Goal: Contribute content: Contribute content

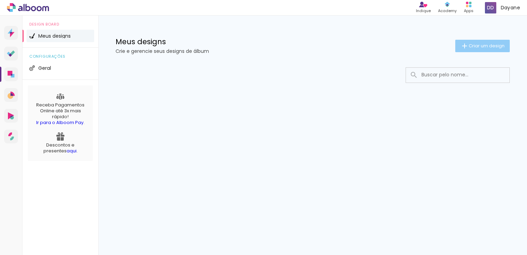
click at [487, 46] on span "Criar um design" at bounding box center [487, 45] width 36 height 4
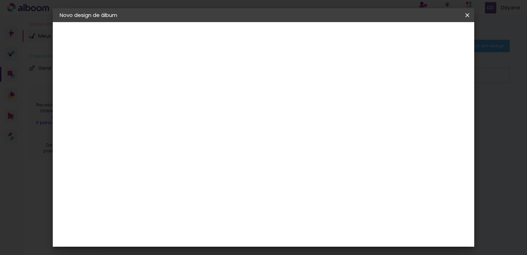
click at [173, 93] on input at bounding box center [173, 92] width 0 height 11
type input "[PERSON_NAME]"
type paper-input "[PERSON_NAME]"
click at [0, 0] on slot "Avançar" at bounding box center [0, 0] width 0 height 0
click at [213, 131] on input at bounding box center [190, 131] width 70 height 9
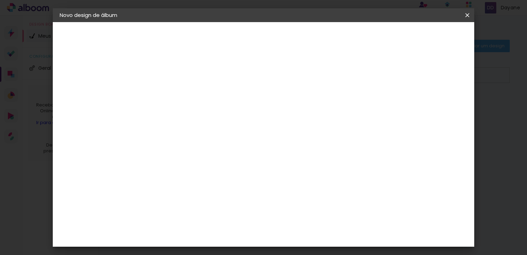
type input "d"
type paper-input "d"
click at [205, 209] on div "DreambooksPro" at bounding box center [190, 212] width 45 height 6
click at [186, 209] on div "DreambooksPro" at bounding box center [190, 212] width 45 height 6
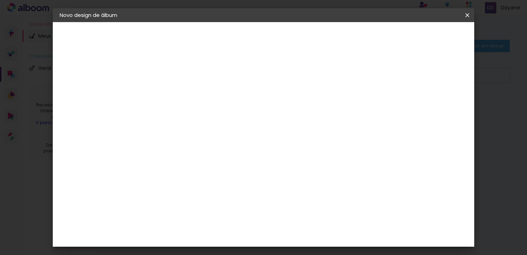
click at [166, 104] on paper-item "DreambooksPro" at bounding box center [185, 111] width 65 height 15
drag, startPoint x: 166, startPoint y: 101, endPoint x: 159, endPoint y: 105, distance: 6.9
click at [159, 108] on img at bounding box center [160, 112] width 8 height 8
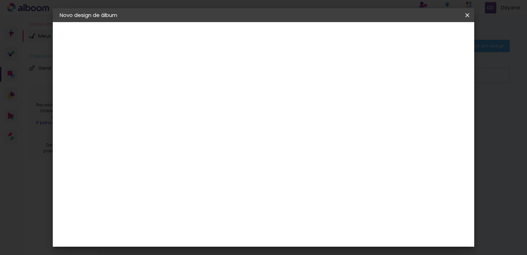
click at [195, 154] on div "Diference" at bounding box center [181, 156] width 27 height 6
click at [191, 118] on paper-input-container "d" at bounding box center [185, 111] width 65 height 16
type input "dre"
type paper-input "dre"
click at [195, 155] on div "DreambooksPro" at bounding box center [190, 156] width 45 height 6
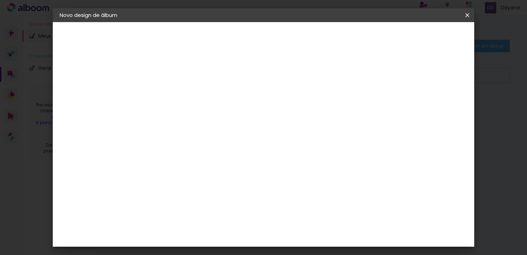
click at [216, 118] on paper-input-container "dre" at bounding box center [185, 111] width 64 height 16
type input "dreambooksPro"
type paper-input "dreambooksPro"
click at [213, 156] on div "DreambooksPro" at bounding box center [190, 156] width 45 height 6
click at [214, 129] on input "dreambooksPro" at bounding box center [184, 131] width 59 height 9
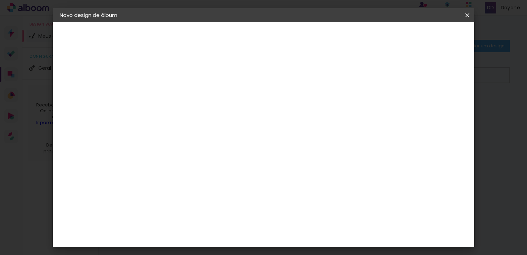
drag, startPoint x: 128, startPoint y: 121, endPoint x: 119, endPoint y: 119, distance: 8.4
click at [119, 22] on quentale-album-spec "Iniciar design Iniciar design" at bounding box center [264, 22] width 422 height 0
drag, startPoint x: 119, startPoint y: 119, endPoint x: 196, endPoint y: 129, distance: 76.9
click at [196, 129] on input "dreambooksPro" at bounding box center [184, 131] width 59 height 9
click at [209, 134] on input "dreambooksPro" at bounding box center [184, 131] width 59 height 9
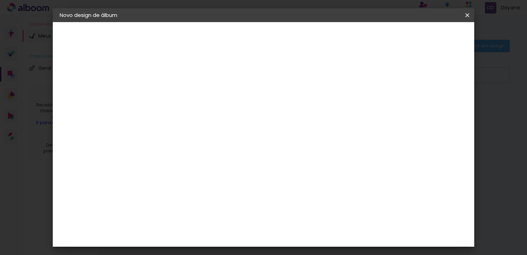
click at [108, 86] on iron-pages "Fornecedor Escolhendo fornecedor... DreambooksPro" at bounding box center [98, 85] width 76 height 14
click at [201, 133] on input "dreambooksPro" at bounding box center [184, 131] width 59 height 9
drag, startPoint x: 214, startPoint y: 131, endPoint x: 124, endPoint y: 119, distance: 90.8
click at [124, 22] on quentale-album-spec "Iniciar design Iniciar design" at bounding box center [264, 22] width 422 height 0
type input "a"
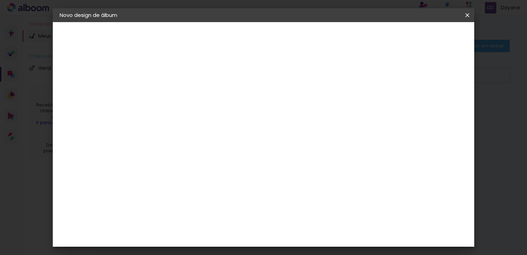
type input "dre"
type paper-input "dre"
click at [188, 156] on div "DreambooksPro" at bounding box center [190, 156] width 45 height 6
click at [286, 108] on paper-item "Tamanho Livre" at bounding box center [254, 104] width 61 height 15
click at [286, 104] on paper-item "Tamanho Livre" at bounding box center [254, 104] width 61 height 15
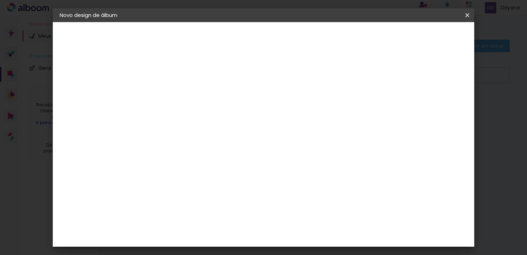
click at [201, 159] on paper-item "DreambooksPro" at bounding box center [185, 155] width 64 height 15
click at [199, 153] on div "DreambooksPro" at bounding box center [190, 156] width 45 height 6
drag, startPoint x: 199, startPoint y: 153, endPoint x: 327, endPoint y: 168, distance: 128.6
click at [296, 81] on div "Fornecedor Escolha um fornecedor ou avance com o tamanho livre. Voltar Avançar" at bounding box center [220, 51] width 154 height 59
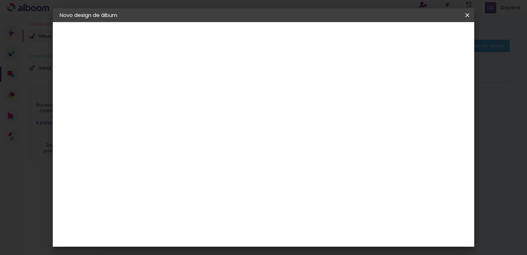
click at [286, 134] on paper-listbox "Tamanho Livre Sugerir uma encadernadora" at bounding box center [254, 120] width 61 height 65
click at [286, 149] on paper-item "Sugerir uma encadernadora" at bounding box center [254, 144] width 61 height 18
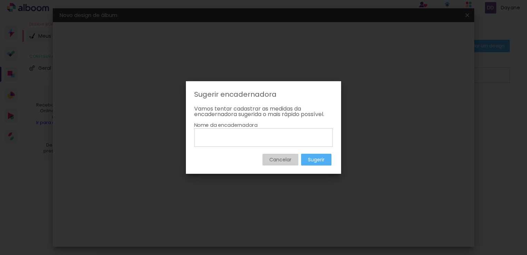
click at [232, 136] on input at bounding box center [264, 137] width 134 height 12
click at [0, 0] on slot "Cancelar" at bounding box center [0, 0] width 0 height 0
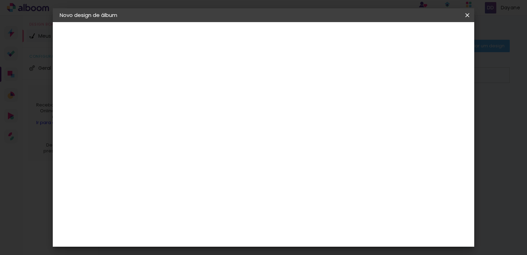
click at [182, 132] on input "dre" at bounding box center [184, 131] width 59 height 9
click at [196, 153] on div "DreambooksPro" at bounding box center [190, 156] width 45 height 6
click at [296, 81] on div "Fornecedor Escolha um fornecedor ou avance com o tamanho livre. Voltar Avançar" at bounding box center [220, 51] width 154 height 59
drag, startPoint x: 179, startPoint y: 131, endPoint x: 122, endPoint y: 126, distance: 56.9
click at [122, 22] on quentale-album-spec "Iniciar design Iniciar design" at bounding box center [264, 22] width 422 height 0
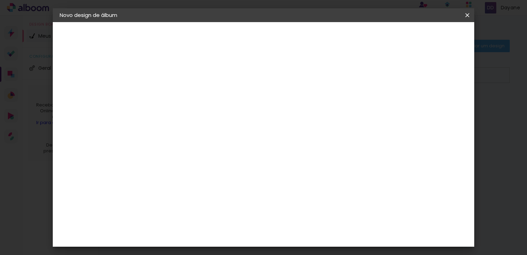
scroll to position [69, 0]
click at [171, 86] on div "3ZERO5" at bounding box center [178, 87] width 21 height 6
click at [180, 86] on div "3ZERO5" at bounding box center [178, 87] width 21 height 6
click at [183, 134] on input at bounding box center [190, 131] width 70 height 9
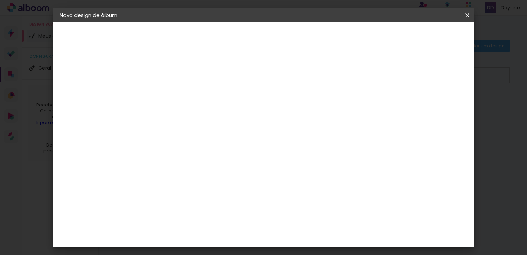
click at [188, 153] on div "3ZERO5" at bounding box center [178, 156] width 21 height 6
drag, startPoint x: 400, startPoint y: 173, endPoint x: 392, endPoint y: 174, distance: 8.7
click at [184, 182] on div "Ágata" at bounding box center [176, 182] width 17 height 6
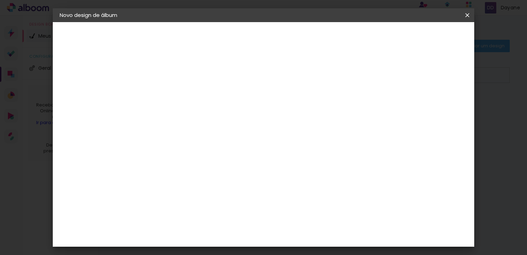
click at [174, 130] on input at bounding box center [190, 131] width 70 height 9
type input "dre"
type paper-input "dre"
click at [193, 155] on div "DreambooksPro" at bounding box center [190, 156] width 45 height 6
click at [296, 81] on div "Fornecedor Escolha um fornecedor ou avance com o tamanho livre. Voltar Avançar" at bounding box center [220, 51] width 154 height 59
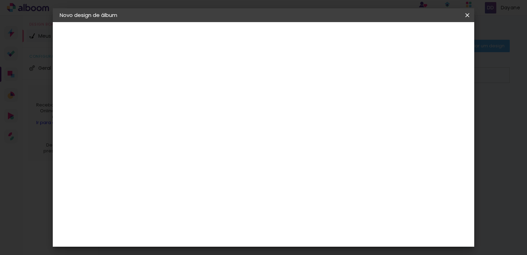
click at [286, 38] on paper-button "Avançar" at bounding box center [269, 37] width 34 height 12
click at [200, 115] on input "text" at bounding box center [186, 120] width 27 height 11
click at [0, 0] on slot "Álbum" at bounding box center [0, 0] width 0 height 0
type input "Álbum"
click at [219, 161] on span "22 × 15" at bounding box center [203, 167] width 32 height 14
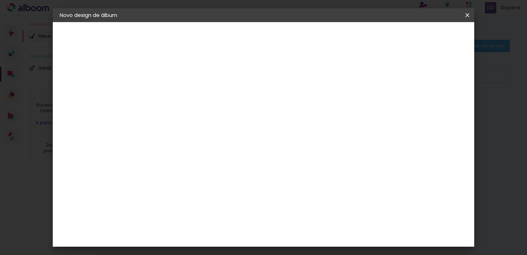
click at [285, 32] on paper-button "Avançar" at bounding box center [268, 37] width 34 height 12
click at [425, 38] on span "Iniciar design" at bounding box center [408, 36] width 31 height 5
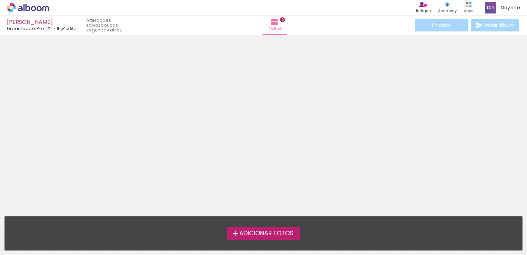
click at [260, 234] on span "Adicionar Fotos" at bounding box center [267, 233] width 54 height 6
click at [0, 0] on input "file" at bounding box center [0, 0] width 0 height 0
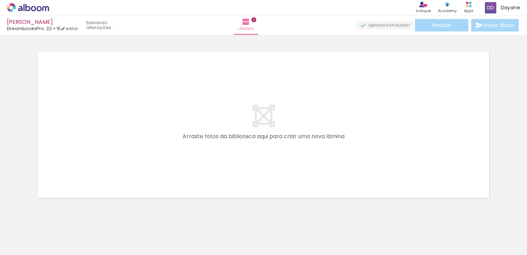
scroll to position [10, 0]
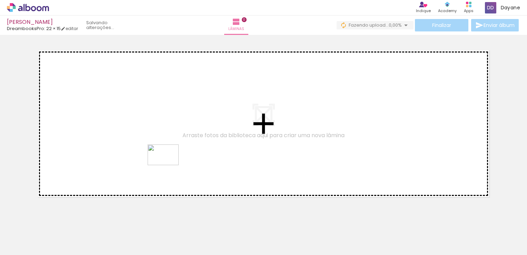
drag, startPoint x: 108, startPoint y: 239, endPoint x: 180, endPoint y: 151, distance: 114.1
click at [176, 155] on quentale-workspace at bounding box center [263, 127] width 527 height 255
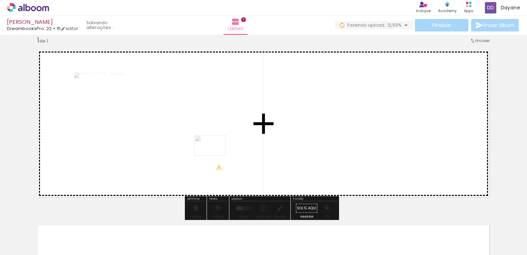
drag, startPoint x: 123, startPoint y: 223, endPoint x: 243, endPoint y: 146, distance: 142.9
click at [243, 146] on quentale-workspace at bounding box center [263, 127] width 527 height 255
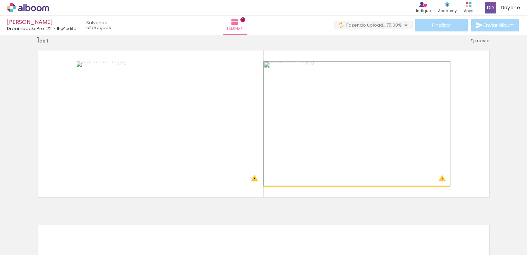
click at [422, 106] on quentale-photo at bounding box center [357, 123] width 186 height 124
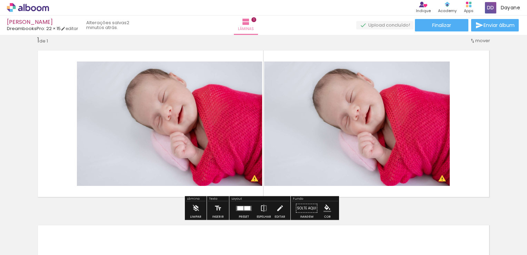
drag, startPoint x: 347, startPoint y: 147, endPoint x: 484, endPoint y: 76, distance: 154.7
click at [484, 76] on quentale-layouter at bounding box center [263, 123] width 463 height 157
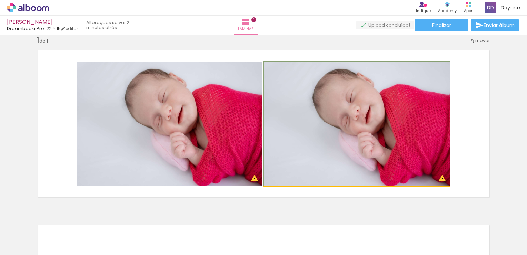
click at [369, 98] on quentale-photo at bounding box center [357, 123] width 186 height 124
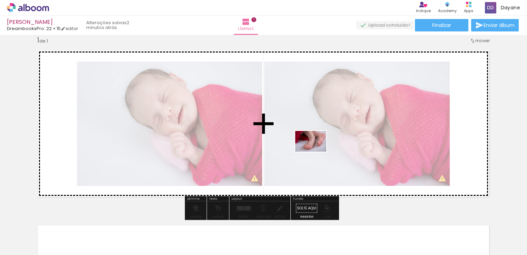
drag, startPoint x: 188, startPoint y: 238, endPoint x: 329, endPoint y: 142, distance: 170.2
click at [329, 142] on quentale-workspace at bounding box center [263, 127] width 527 height 255
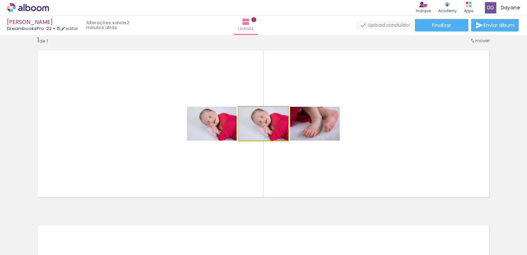
click at [240, 137] on quentale-photo at bounding box center [263, 124] width 49 height 34
drag, startPoint x: 250, startPoint y: 138, endPoint x: 527, endPoint y: 159, distance: 278.4
click at [527, 159] on html "link( href="../../bower_components/polymer/polymer.html" rel="import" ) picture…" at bounding box center [263, 127] width 527 height 255
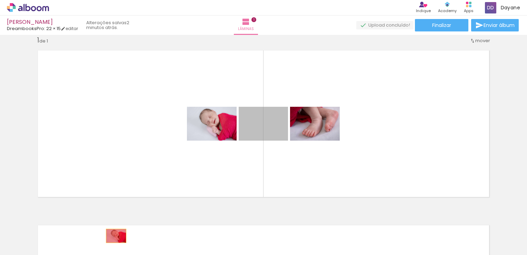
drag, startPoint x: 246, startPoint y: 137, endPoint x: 114, endPoint y: 235, distance: 165.6
click at [114, 235] on quentale-workspace at bounding box center [263, 127] width 527 height 255
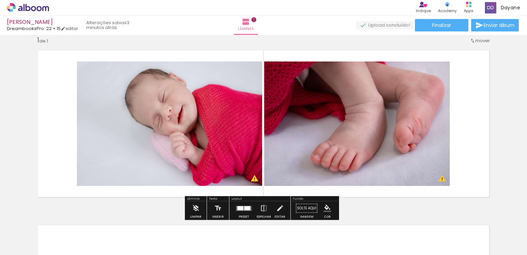
click at [487, 131] on quentale-layouter at bounding box center [263, 123] width 463 height 157
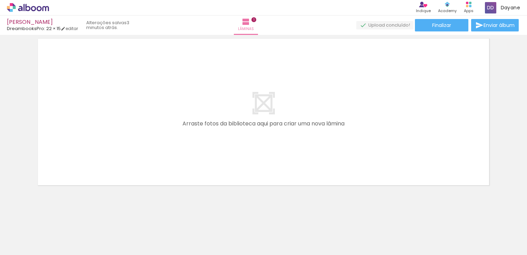
scroll to position [199, 0]
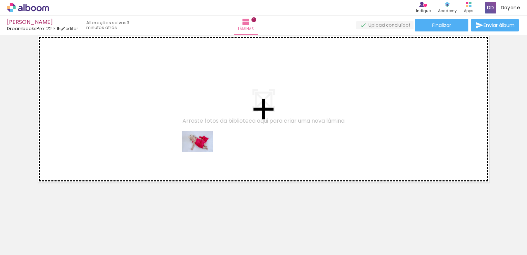
drag, startPoint x: 261, startPoint y: 237, endPoint x: 202, endPoint y: 151, distance: 104.7
click at [202, 151] on quentale-workspace at bounding box center [263, 127] width 527 height 255
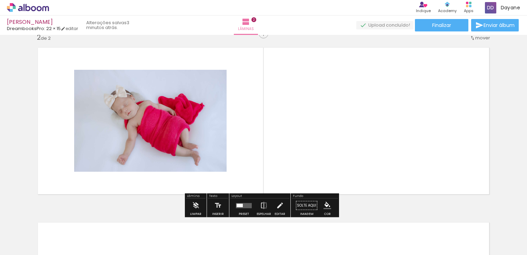
scroll to position [185, 0]
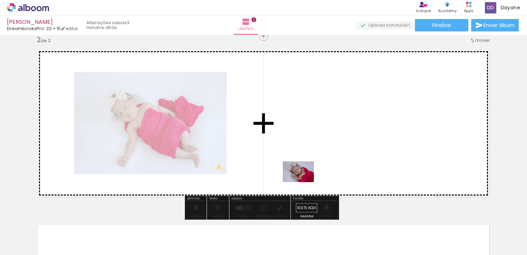
drag, startPoint x: 230, startPoint y: 239, endPoint x: 344, endPoint y: 160, distance: 138.5
click at [344, 160] on quentale-workspace at bounding box center [263, 127] width 527 height 255
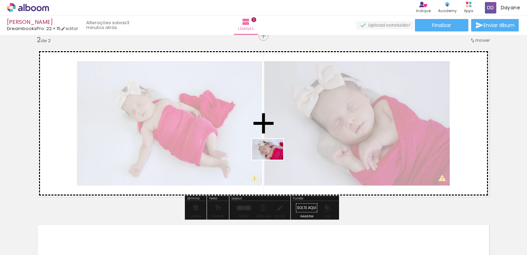
drag, startPoint x: 302, startPoint y: 225, endPoint x: 273, endPoint y: 159, distance: 71.5
click at [273, 159] on quentale-workspace at bounding box center [263, 127] width 527 height 255
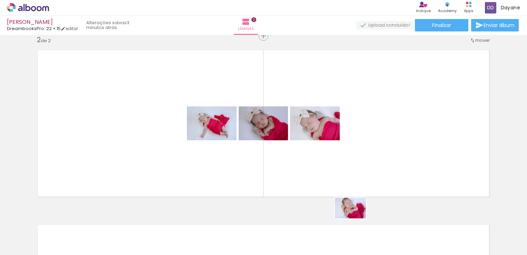
drag, startPoint x: 344, startPoint y: 238, endPoint x: 387, endPoint y: 168, distance: 81.8
click at [386, 171] on quentale-workspace at bounding box center [263, 127] width 527 height 255
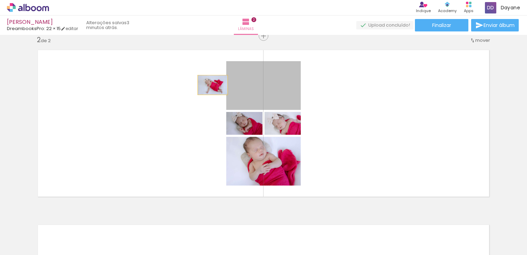
drag, startPoint x: 254, startPoint y: 88, endPoint x: 166, endPoint y: 86, distance: 88.1
click at [168, 85] on quentale-layouter at bounding box center [263, 123] width 463 height 157
drag, startPoint x: 281, startPoint y: 92, endPoint x: 388, endPoint y: 89, distance: 106.7
click at [388, 89] on quentale-layouter at bounding box center [263, 123] width 463 height 157
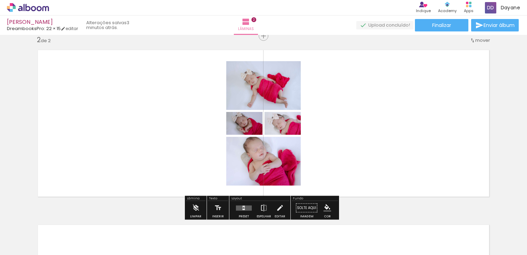
drag, startPoint x: 388, startPoint y: 89, endPoint x: 367, endPoint y: 92, distance: 21.2
click at [373, 91] on quentale-layouter at bounding box center [263, 123] width 463 height 157
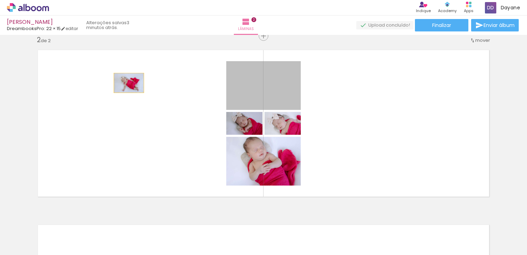
drag, startPoint x: 242, startPoint y: 98, endPoint x: 126, endPoint y: 83, distance: 117.0
click at [126, 83] on quentale-layouter at bounding box center [263, 123] width 463 height 157
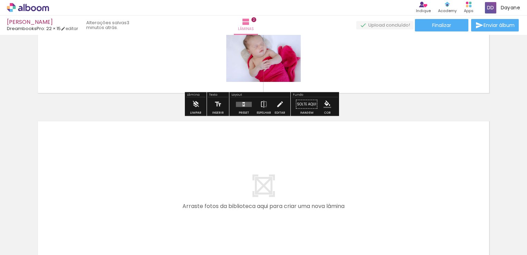
scroll to position [374, 0]
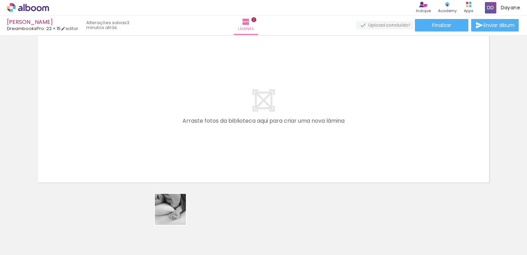
drag, startPoint x: 147, startPoint y: 240, endPoint x: 270, endPoint y: 145, distance: 155.5
click at [252, 160] on quentale-workspace at bounding box center [263, 127] width 527 height 255
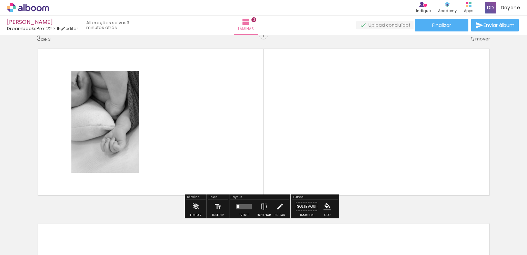
scroll to position [359, 0]
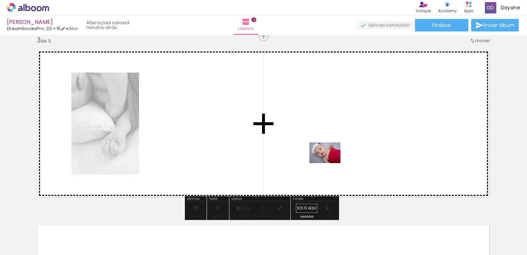
drag, startPoint x: 381, startPoint y: 233, endPoint x: 298, endPoint y: 136, distance: 128.3
click at [298, 136] on quentale-workspace at bounding box center [263, 127] width 527 height 255
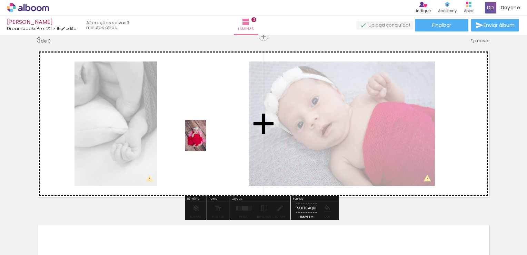
drag, startPoint x: 422, startPoint y: 231, endPoint x: 205, endPoint y: 140, distance: 235.2
click at [205, 140] on quentale-workspace at bounding box center [263, 127] width 527 height 255
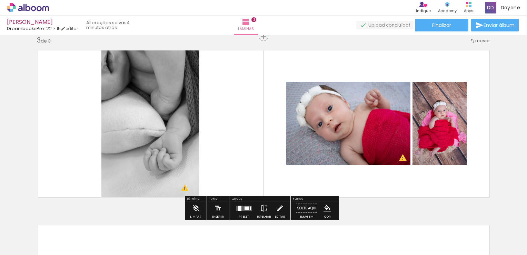
click at [459, 128] on quentale-photo at bounding box center [440, 123] width 54 height 83
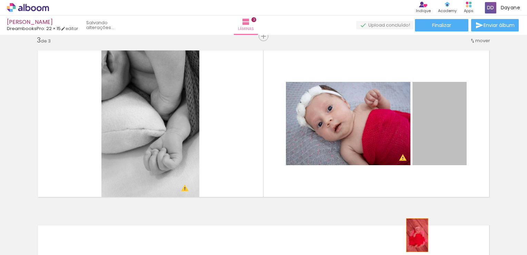
drag, startPoint x: 441, startPoint y: 130, endPoint x: 415, endPoint y: 235, distance: 107.8
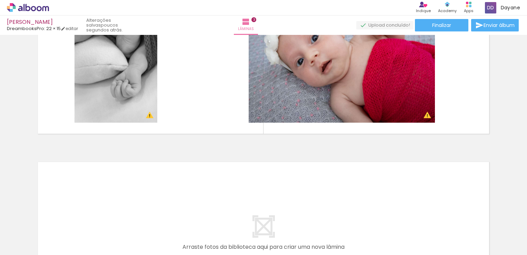
scroll to position [413, 0]
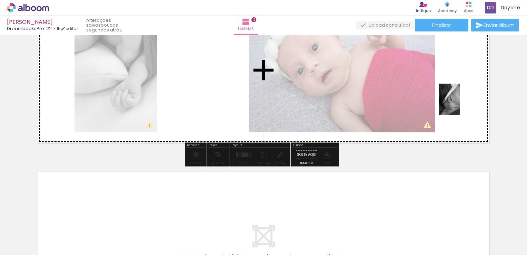
drag, startPoint x: 477, startPoint y: 226, endPoint x: 460, endPoint y: 104, distance: 122.6
click at [460, 104] on quentale-workspace at bounding box center [263, 127] width 527 height 255
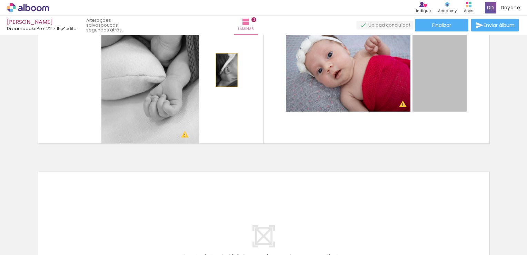
drag, startPoint x: 449, startPoint y: 81, endPoint x: 224, endPoint y: 70, distance: 225.4
click at [224, 70] on quentale-layouter at bounding box center [263, 69] width 463 height 157
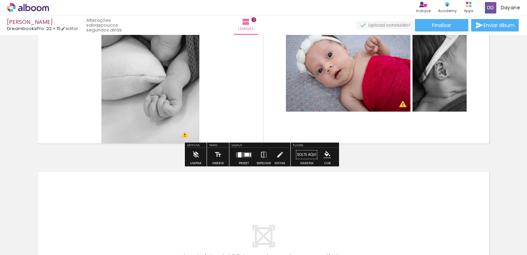
scroll to position [309, 0]
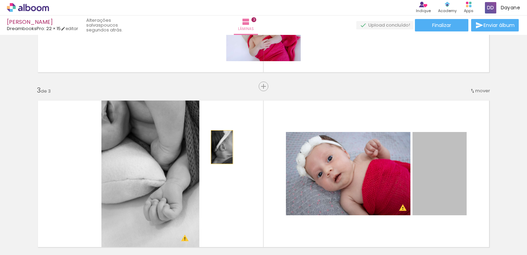
drag, startPoint x: 433, startPoint y: 176, endPoint x: 220, endPoint y: 147, distance: 215.4
click at [220, 147] on quentale-layouter at bounding box center [263, 173] width 463 height 157
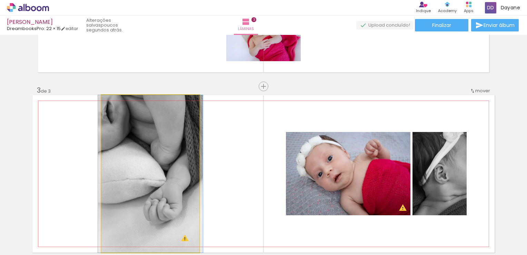
click at [130, 163] on quentale-photo at bounding box center [150, 173] width 98 height 157
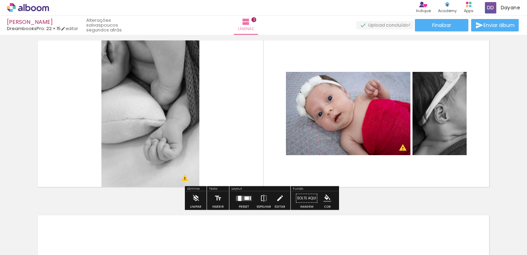
scroll to position [413, 0]
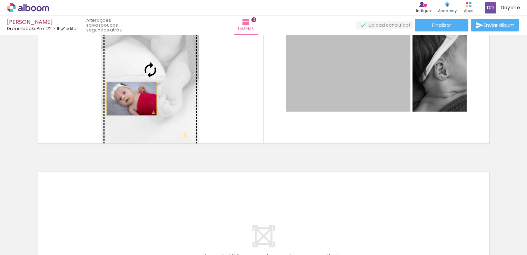
drag, startPoint x: 328, startPoint y: 80, endPoint x: 125, endPoint y: 97, distance: 203.7
click at [0, 0] on slot at bounding box center [0, 0] width 0 height 0
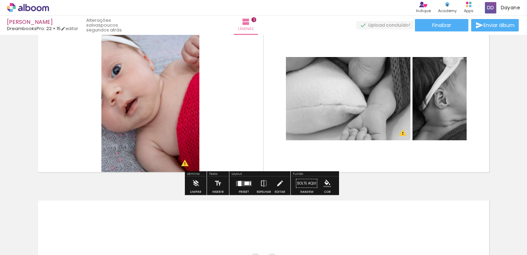
scroll to position [344, 0]
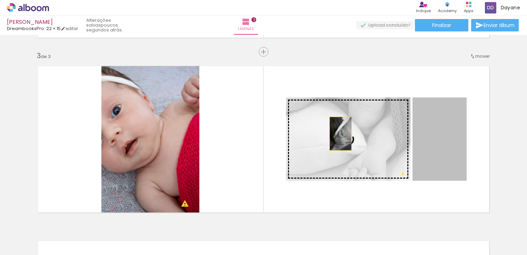
drag, startPoint x: 432, startPoint y: 136, endPoint x: 338, endPoint y: 133, distance: 93.9
click at [0, 0] on slot at bounding box center [0, 0] width 0 height 0
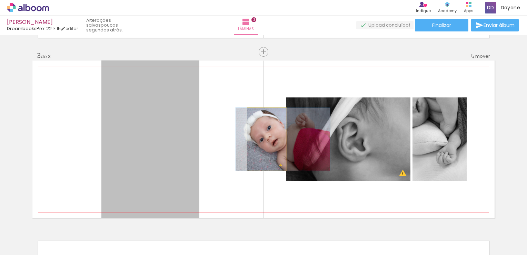
drag, startPoint x: 159, startPoint y: 145, endPoint x: 300, endPoint y: 139, distance: 140.6
click at [0, 0] on slot at bounding box center [0, 0] width 0 height 0
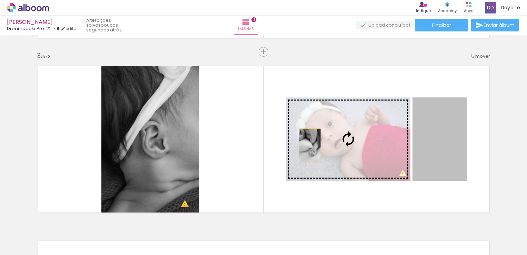
drag, startPoint x: 453, startPoint y: 133, endPoint x: 223, endPoint y: 146, distance: 230.7
click at [236, 146] on quentale-layouter at bounding box center [263, 138] width 463 height 157
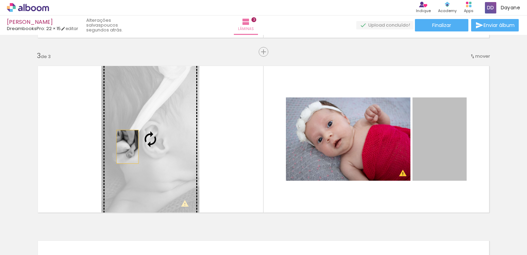
drag, startPoint x: 434, startPoint y: 147, endPoint x: 125, endPoint y: 146, distance: 309.0
click at [0, 0] on slot at bounding box center [0, 0] width 0 height 0
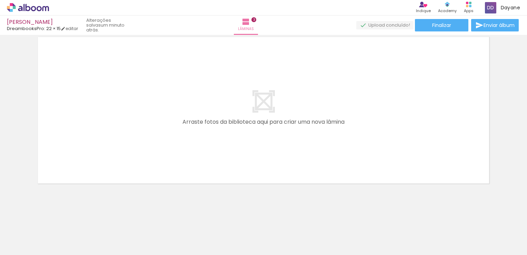
scroll to position [549, 0]
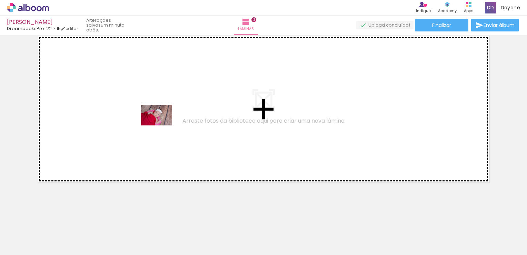
drag, startPoint x: 399, startPoint y: 236, endPoint x: 162, endPoint y: 125, distance: 261.9
click at [162, 125] on quentale-workspace at bounding box center [263, 127] width 527 height 255
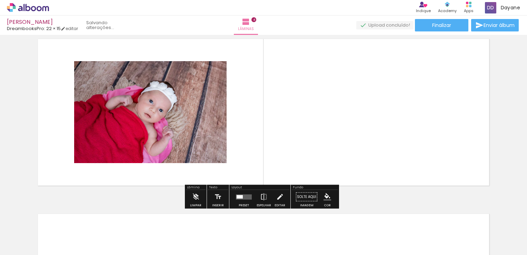
scroll to position [534, 0]
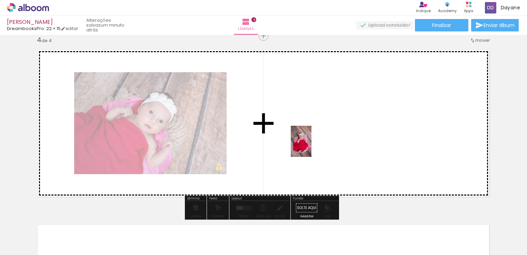
drag, startPoint x: 361, startPoint y: 239, endPoint x: 311, endPoint y: 146, distance: 105.5
click at [311, 146] on quentale-workspace at bounding box center [263, 127] width 527 height 255
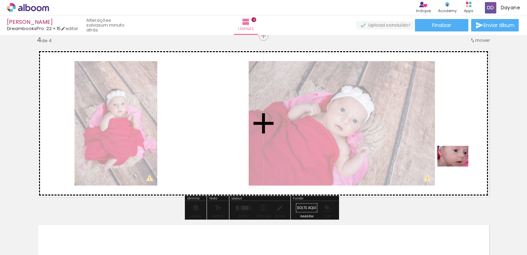
drag, startPoint x: 441, startPoint y: 237, endPoint x: 451, endPoint y: 131, distance: 106.1
click at [451, 131] on quentale-workspace at bounding box center [263, 127] width 527 height 255
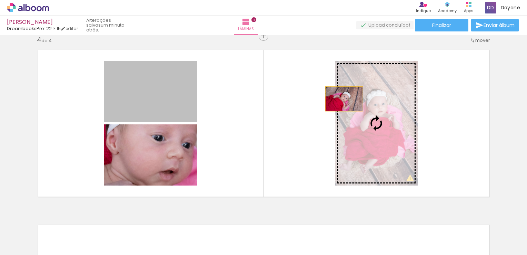
drag, startPoint x: 150, startPoint y: 93, endPoint x: 380, endPoint y: 103, distance: 229.8
click at [0, 0] on slot at bounding box center [0, 0] width 0 height 0
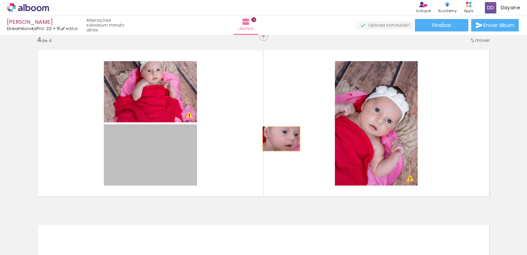
drag, startPoint x: 151, startPoint y: 173, endPoint x: 274, endPoint y: 136, distance: 129.3
click at [275, 136] on quentale-layouter at bounding box center [263, 123] width 463 height 157
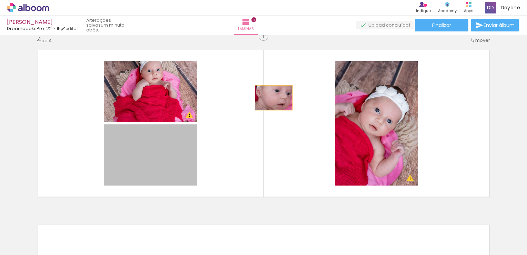
drag, startPoint x: 209, startPoint y: 128, endPoint x: 272, endPoint y: 98, distance: 70.1
click at [272, 98] on quentale-layouter at bounding box center [263, 123] width 463 height 157
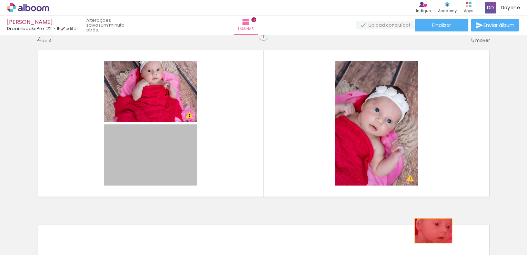
drag, startPoint x: 131, startPoint y: 158, endPoint x: 431, endPoint y: 231, distance: 309.0
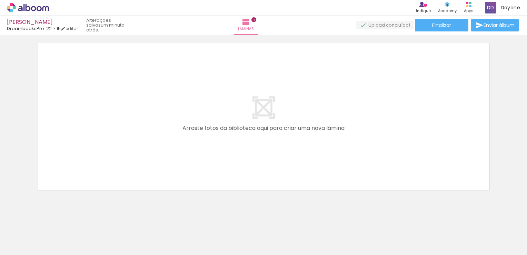
scroll to position [723, 0]
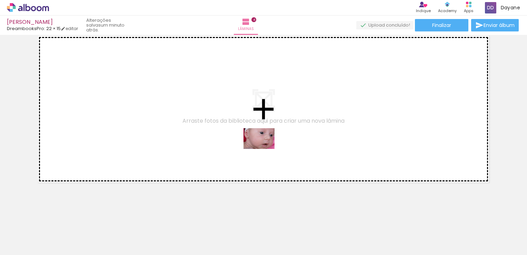
drag, startPoint x: 432, startPoint y: 236, endPoint x: 259, endPoint y: 148, distance: 194.5
click at [259, 148] on quentale-workspace at bounding box center [263, 127] width 527 height 255
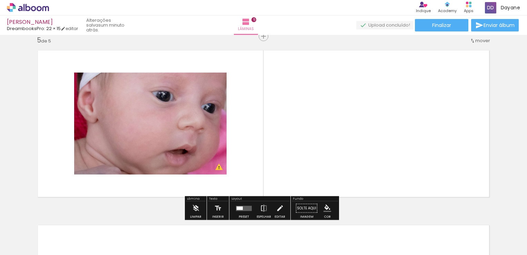
scroll to position [0, 149]
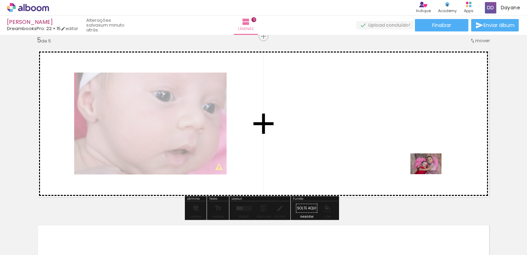
drag, startPoint x: 457, startPoint y: 234, endPoint x: 427, endPoint y: 159, distance: 80.5
click at [427, 159] on quentale-workspace at bounding box center [263, 127] width 527 height 255
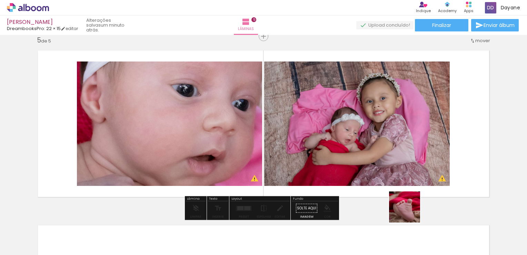
drag, startPoint x: 425, startPoint y: 227, endPoint x: 320, endPoint y: 147, distance: 132.6
click at [361, 170] on quentale-workspace at bounding box center [263, 127] width 527 height 255
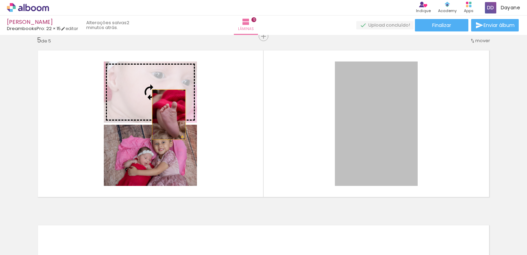
drag, startPoint x: 384, startPoint y: 113, endPoint x: 166, endPoint y: 114, distance: 218.2
click at [0, 0] on slot at bounding box center [0, 0] width 0 height 0
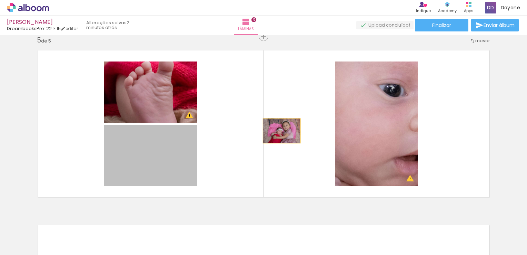
drag, startPoint x: 151, startPoint y: 164, endPoint x: 287, endPoint y: 128, distance: 141.5
click at [287, 128] on quentale-layouter at bounding box center [263, 123] width 463 height 157
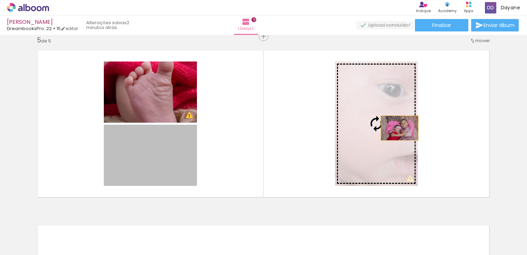
drag, startPoint x: 138, startPoint y: 162, endPoint x: 393, endPoint y: 127, distance: 257.1
click at [0, 0] on slot at bounding box center [0, 0] width 0 height 0
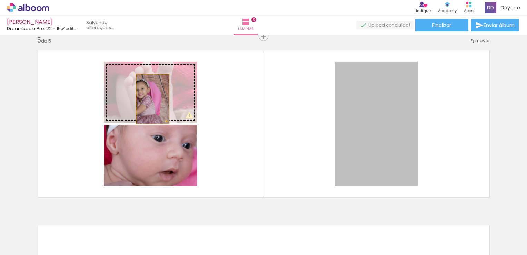
drag, startPoint x: 407, startPoint y: 146, endPoint x: 149, endPoint y: 98, distance: 262.5
click at [0, 0] on slot at bounding box center [0, 0] width 0 height 0
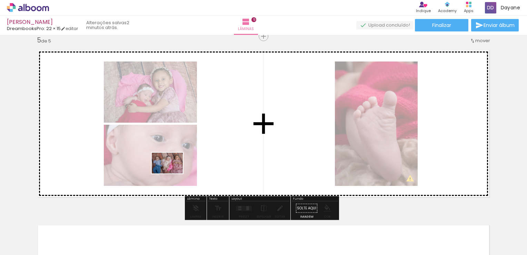
drag, startPoint x: 498, startPoint y: 232, endPoint x: 173, endPoint y: 173, distance: 331.1
click at [173, 173] on quentale-workspace at bounding box center [263, 127] width 527 height 255
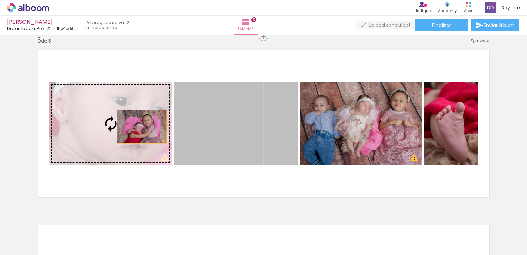
drag, startPoint x: 238, startPoint y: 144, endPoint x: 139, endPoint y: 126, distance: 99.9
click at [0, 0] on slot at bounding box center [0, 0] width 0 height 0
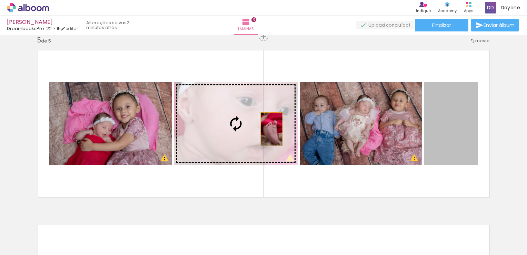
drag, startPoint x: 459, startPoint y: 140, endPoint x: 265, endPoint y: 128, distance: 194.4
click at [0, 0] on slot at bounding box center [0, 0] width 0 height 0
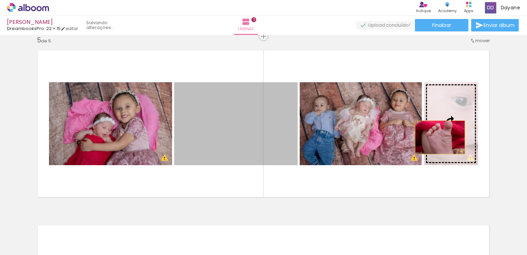
drag, startPoint x: 262, startPoint y: 130, endPoint x: 450, endPoint y: 136, distance: 187.9
click at [0, 0] on slot at bounding box center [0, 0] width 0 height 0
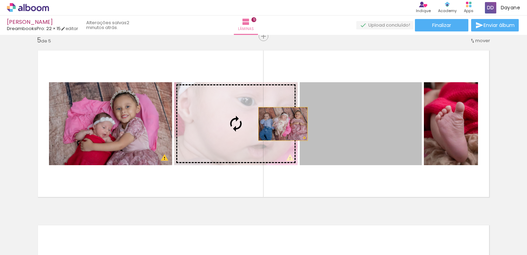
drag, startPoint x: 392, startPoint y: 135, endPoint x: 262, endPoint y: 123, distance: 130.3
click at [0, 0] on slot at bounding box center [0, 0] width 0 height 0
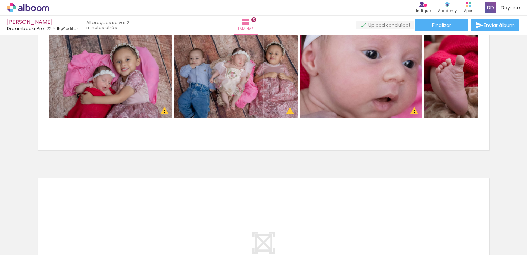
scroll to position [782, 0]
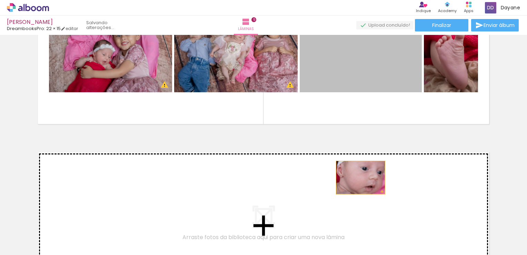
drag, startPoint x: 371, startPoint y: 67, endPoint x: 358, endPoint y: 177, distance: 111.2
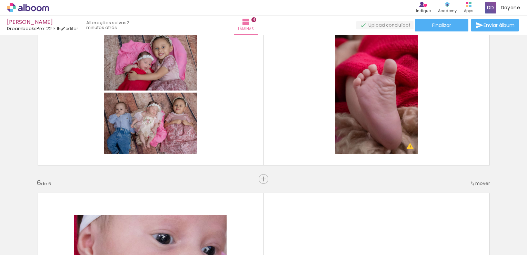
scroll to position [715, 0]
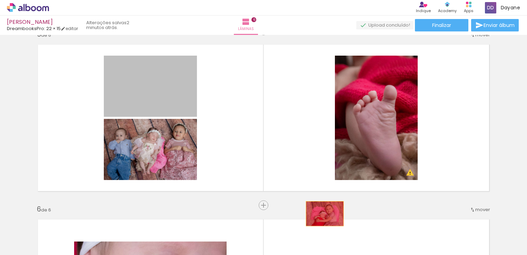
drag, startPoint x: 142, startPoint y: 101, endPoint x: 332, endPoint y: 190, distance: 209.6
click at [331, 191] on quentale-layouter at bounding box center [263, 117] width 463 height 157
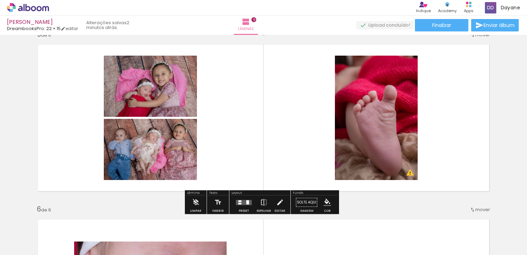
click at [332, 190] on div "Fundo Solte aqui Imagem Cor" at bounding box center [315, 202] width 48 height 24
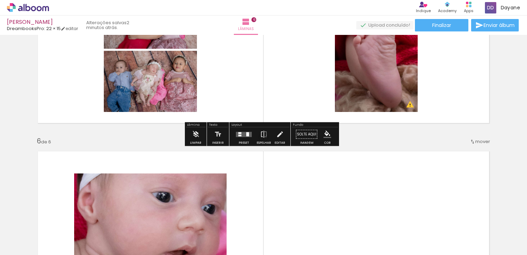
scroll to position [784, 0]
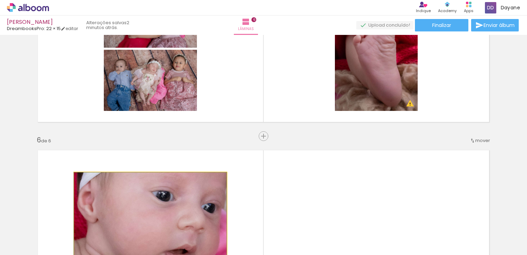
click at [178, 194] on quentale-photo at bounding box center [150, 223] width 153 height 102
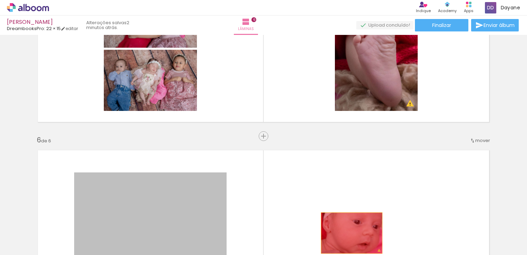
drag, startPoint x: 178, startPoint y: 194, endPoint x: 349, endPoint y: 233, distance: 175.9
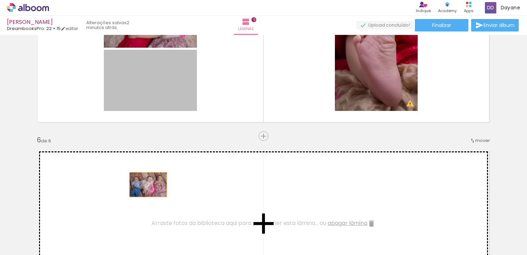
drag, startPoint x: 157, startPoint y: 79, endPoint x: 146, endPoint y: 184, distance: 105.9
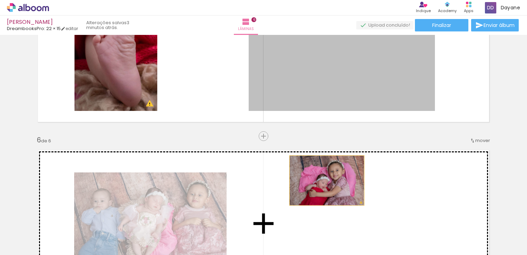
drag, startPoint x: 305, startPoint y: 74, endPoint x: 325, endPoint y: 181, distance: 108.1
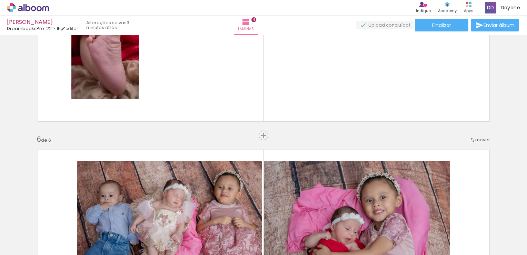
scroll to position [786, 0]
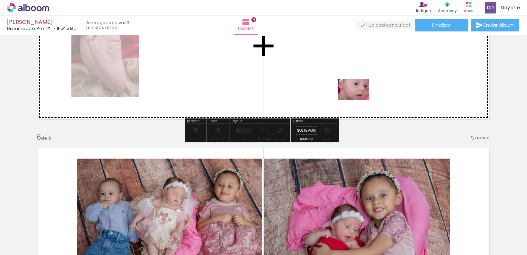
drag, startPoint x: 345, startPoint y: 238, endPoint x: 359, endPoint y: 100, distance: 138.8
click at [359, 100] on quentale-workspace at bounding box center [263, 127] width 527 height 255
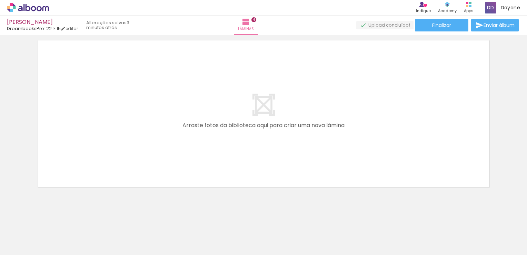
scroll to position [1073, 0]
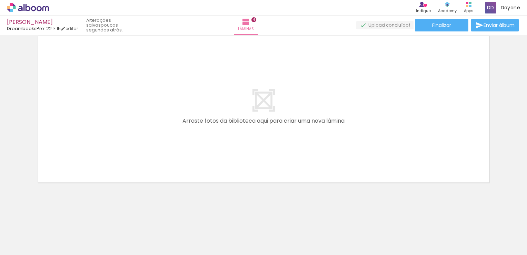
click at [6, 246] on paper-button "Adicionar Fotos" at bounding box center [20, 245] width 33 height 11
click at [0, 0] on input "file" at bounding box center [0, 0] width 0 height 0
drag, startPoint x: 420, startPoint y: 235, endPoint x: 426, endPoint y: 245, distance: 11.8
click at [426, 243] on div at bounding box center [422, 231] width 34 height 23
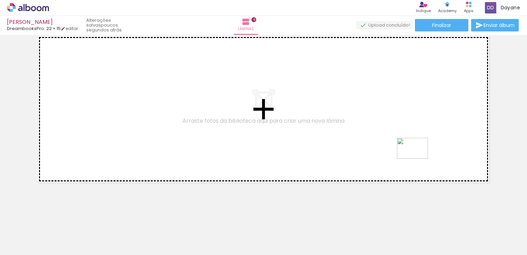
drag, startPoint x: 509, startPoint y: 235, endPoint x: 418, endPoint y: 158, distance: 119.0
click at [418, 158] on quentale-workspace at bounding box center [263, 127] width 527 height 255
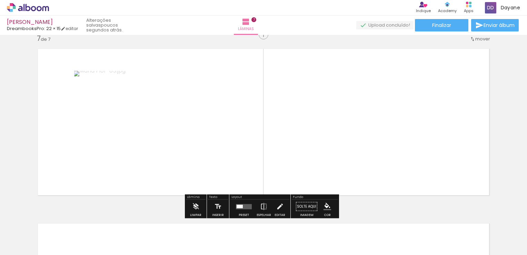
scroll to position [1058, 0]
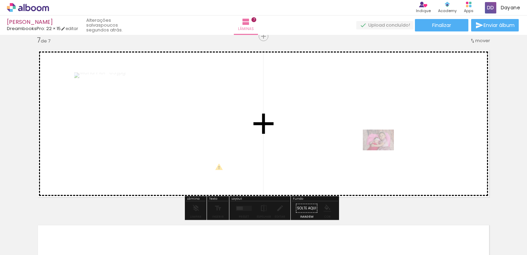
drag, startPoint x: 387, startPoint y: 229, endPoint x: 384, endPoint y: 149, distance: 79.8
click at [384, 149] on quentale-workspace at bounding box center [263, 127] width 527 height 255
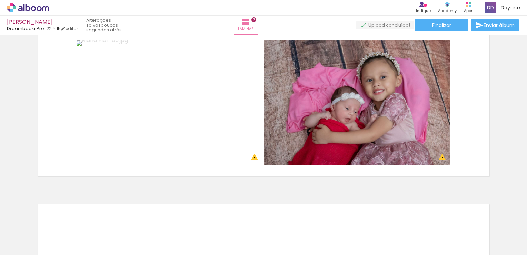
scroll to position [1087, 0]
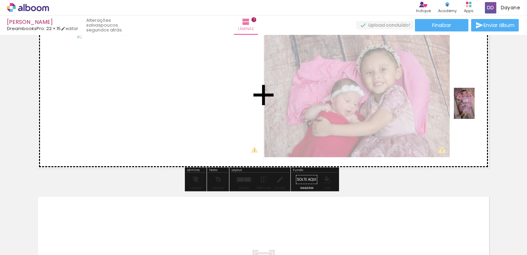
drag, startPoint x: 465, startPoint y: 231, endPoint x: 475, endPoint y: 108, distance: 123.3
click at [475, 108] on quentale-workspace at bounding box center [263, 127] width 527 height 255
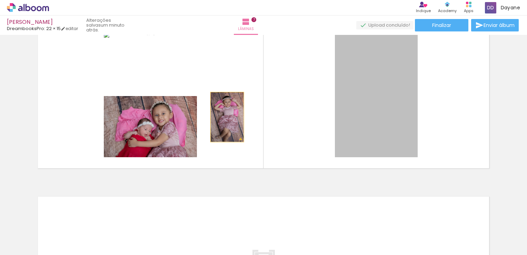
drag, startPoint x: 368, startPoint y: 124, endPoint x: 220, endPoint y: 116, distance: 148.3
click at [222, 116] on quentale-layouter at bounding box center [263, 94] width 463 height 157
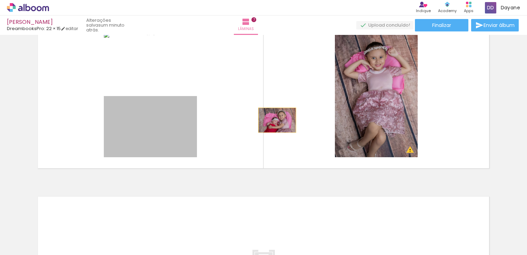
drag, startPoint x: 158, startPoint y: 130, endPoint x: 310, endPoint y: 111, distance: 153.7
click at [308, 112] on quentale-layouter at bounding box center [263, 94] width 463 height 157
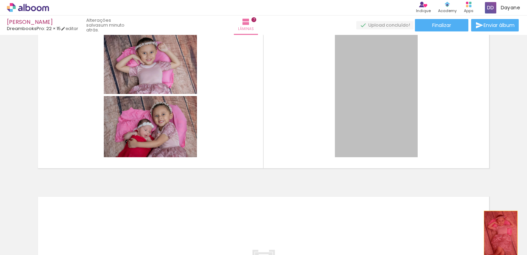
drag, startPoint x: 385, startPoint y: 107, endPoint x: 498, endPoint y: 235, distance: 171.5
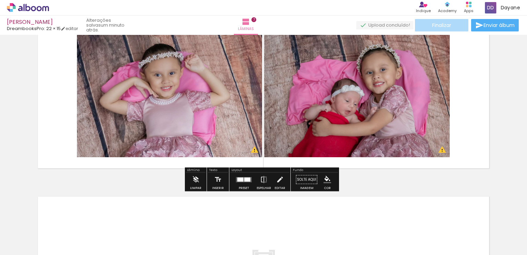
click at [442, 24] on span "Finalizar" at bounding box center [442, 25] width 19 height 5
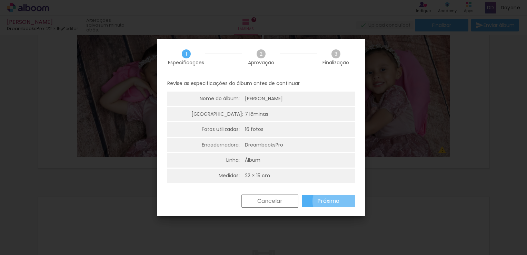
click at [342, 201] on paper-button "Próximo" at bounding box center [328, 201] width 53 height 12
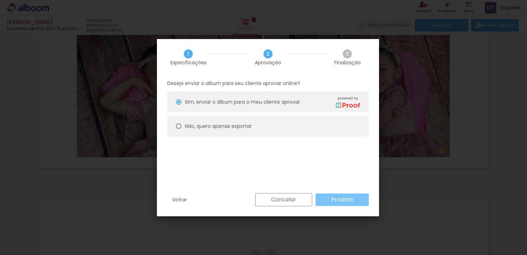
click at [0, 0] on slot "Próximo" at bounding box center [0, 0] width 0 height 0
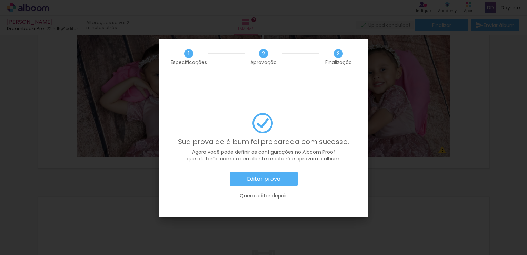
click at [485, 122] on iron-overlay-backdrop at bounding box center [263, 127] width 527 height 255
click at [39, 107] on iron-overlay-backdrop at bounding box center [263, 127] width 527 height 255
